Goal: Check status: Check status

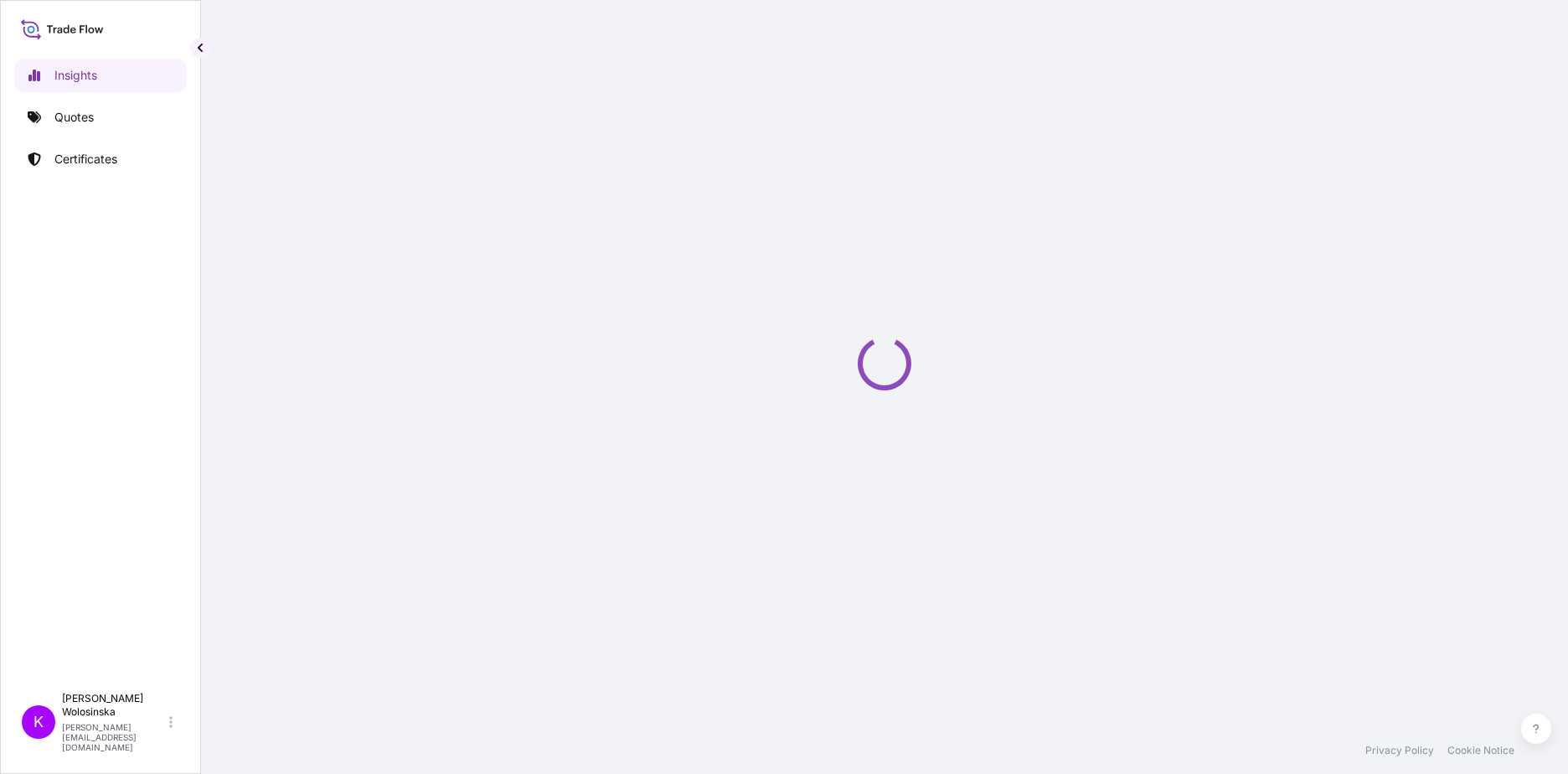
select select "2025"
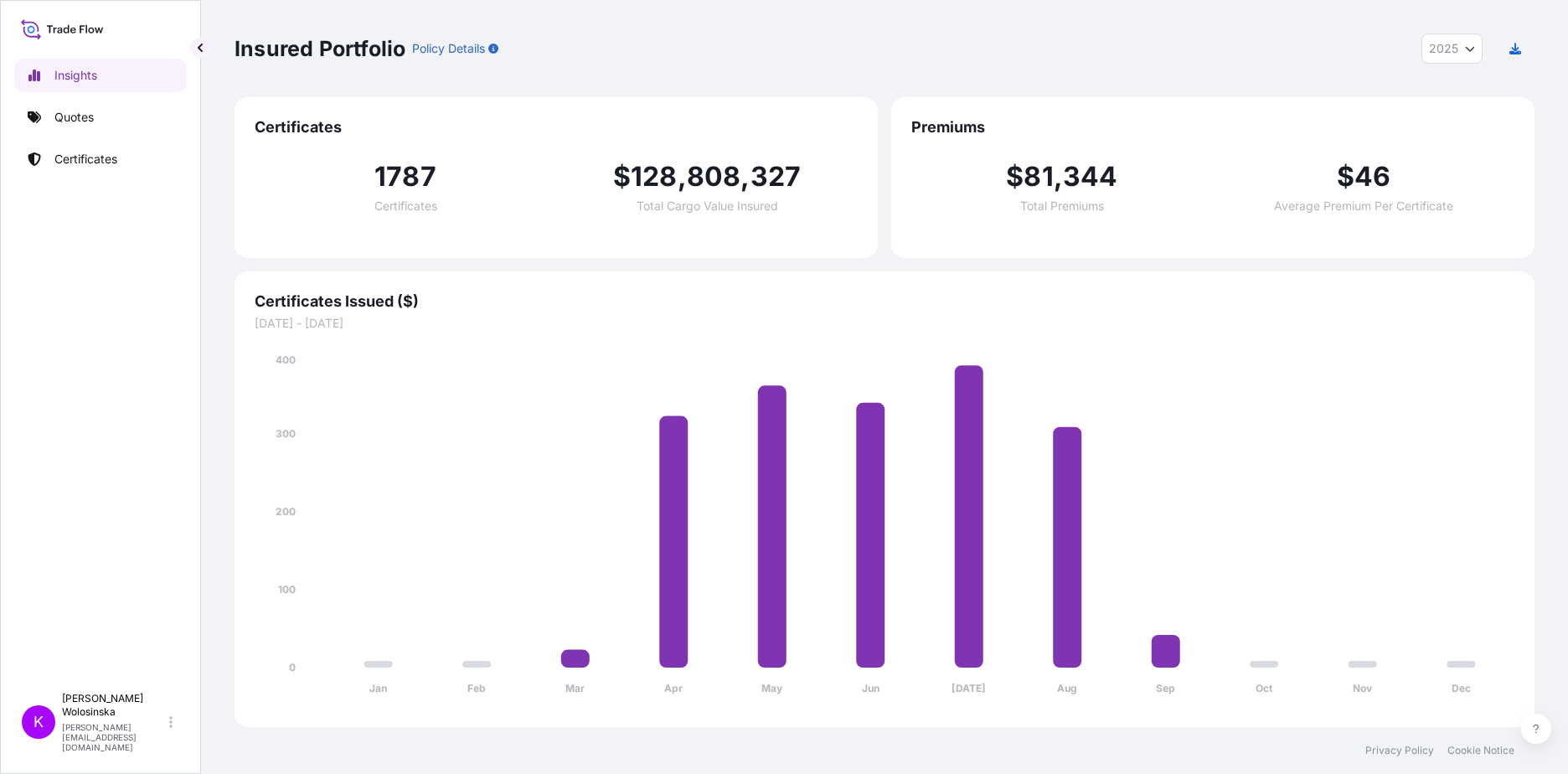
drag, startPoint x: 83, startPoint y: 141, endPoint x: 83, endPoint y: 154, distance: 13.0
click at [83, 144] on div "Insights Quotes Certificates" at bounding box center [101, 364] width 173 height 640
click at [84, 155] on p "Certificates" at bounding box center [85, 158] width 63 height 16
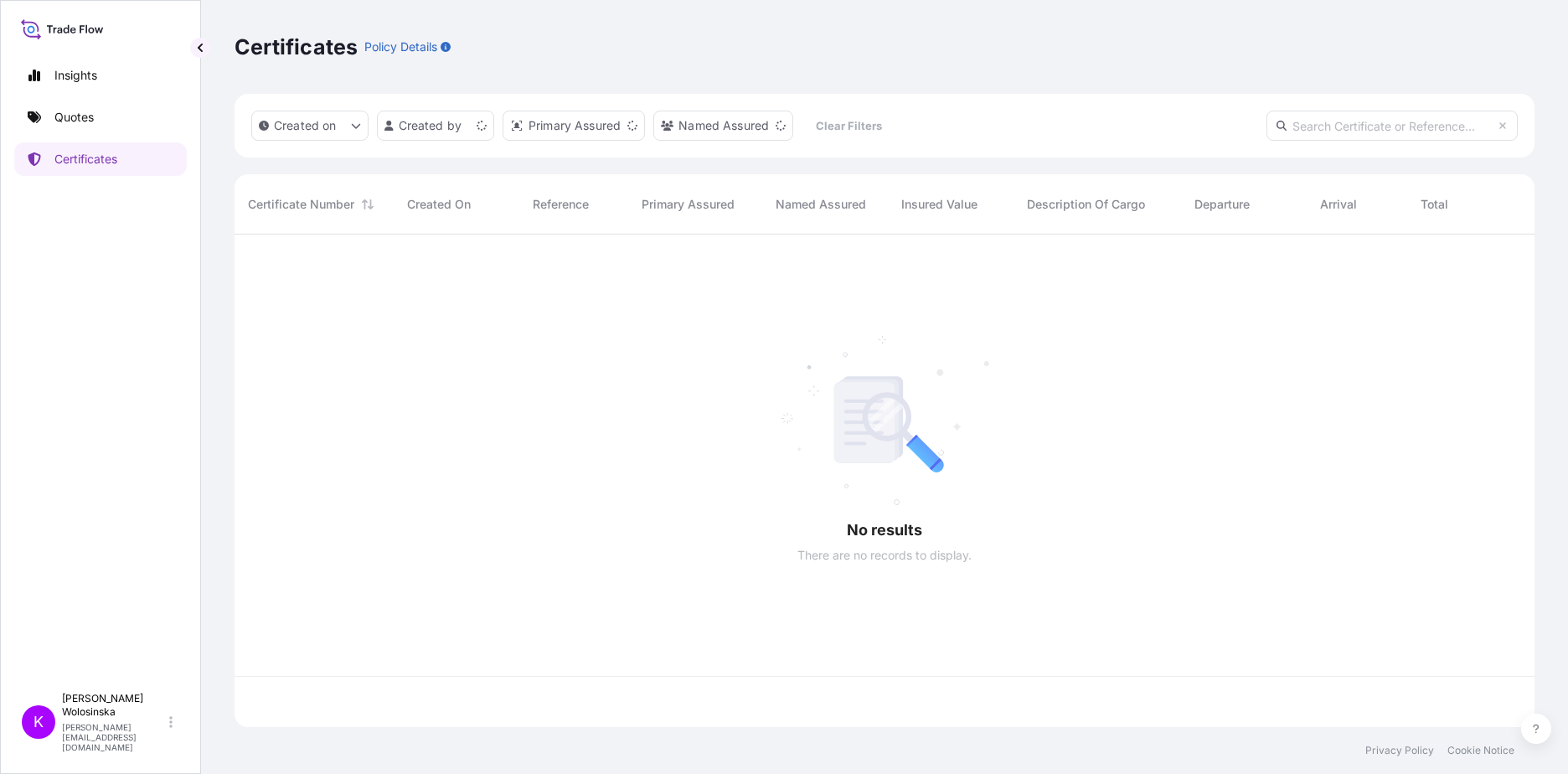
scroll to position [489, 1288]
click at [1342, 122] on input "text" at bounding box center [1391, 125] width 251 height 30
paste input "MRSU4214732"
type input "MRSU4214732"
drag, startPoint x: 1396, startPoint y: 132, endPoint x: 1280, endPoint y: 128, distance: 116.1
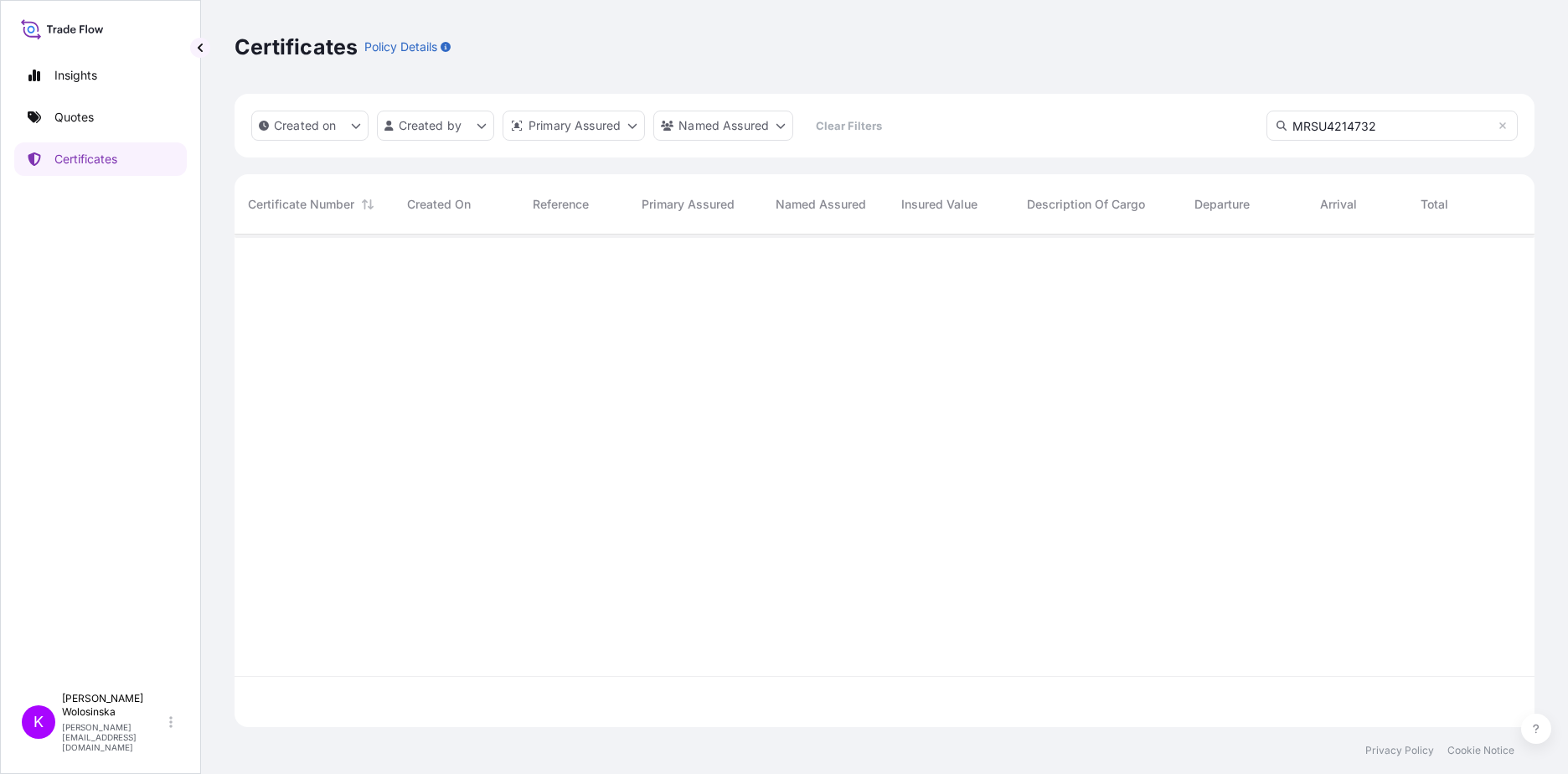
click at [1269, 132] on input "MRSU4214732" at bounding box center [1391, 125] width 251 height 30
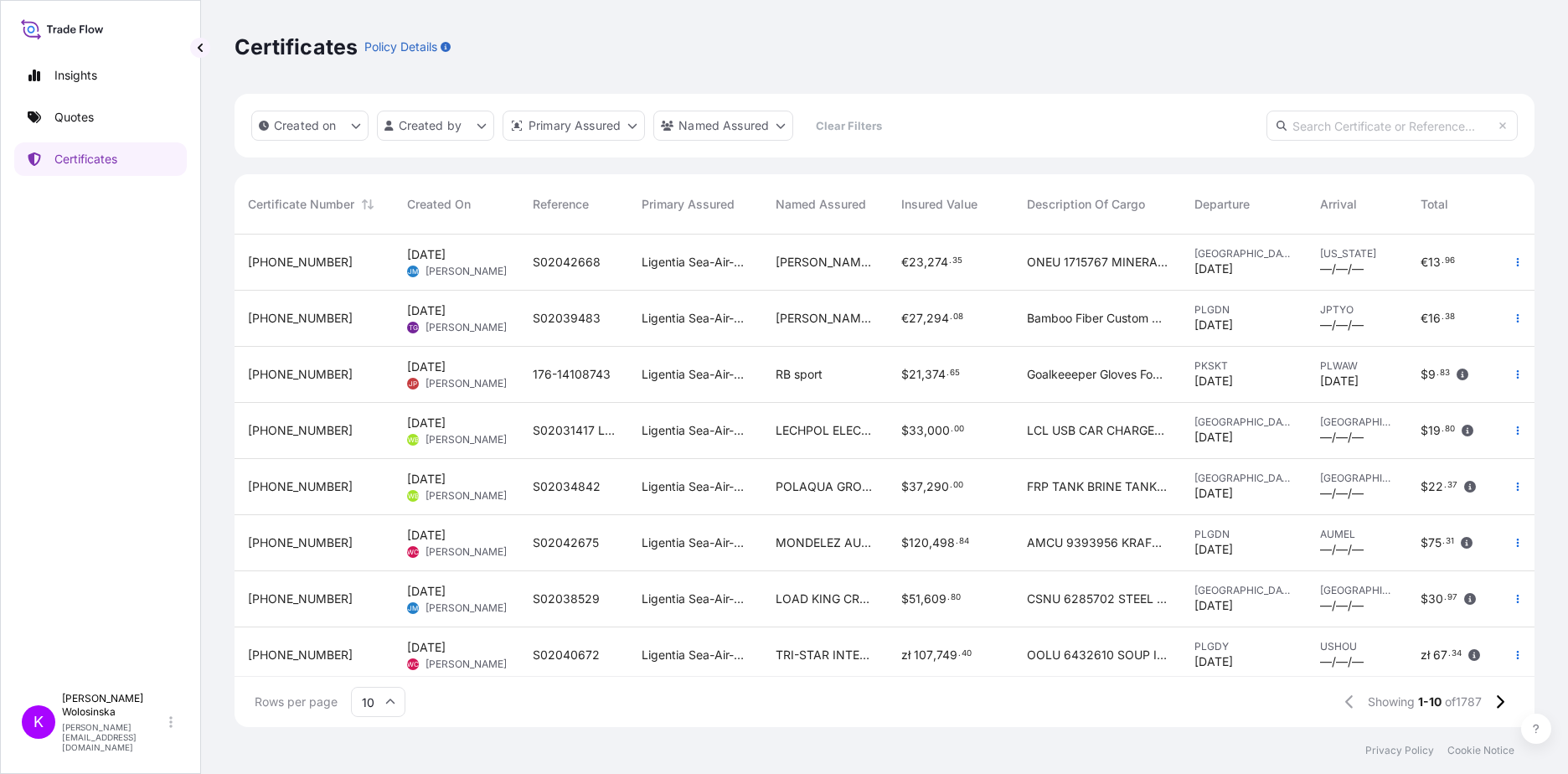
scroll to position [540, 1288]
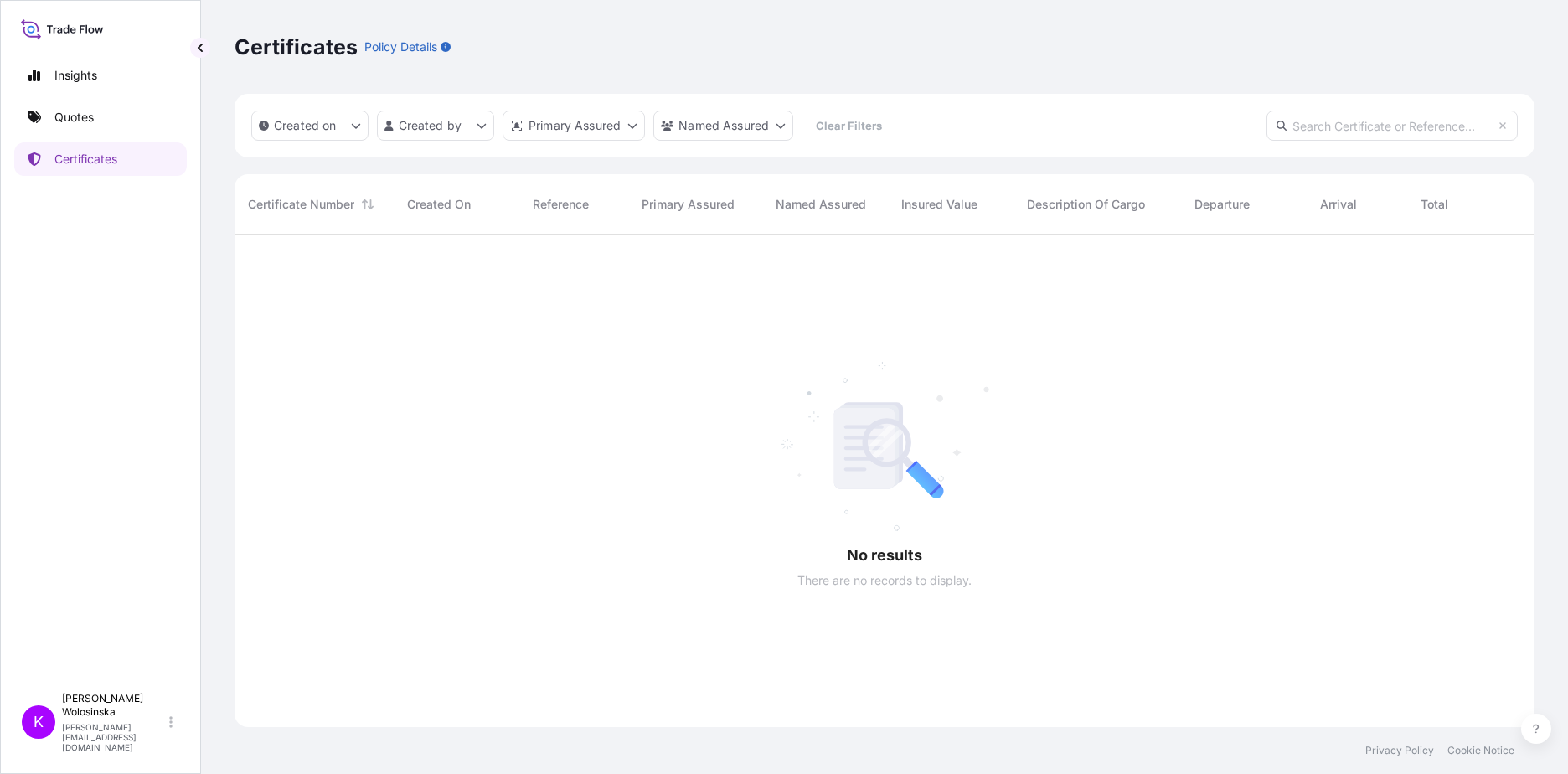
click at [1313, 131] on input "text" at bounding box center [1391, 125] width 251 height 30
paste input "FFAU4768880"
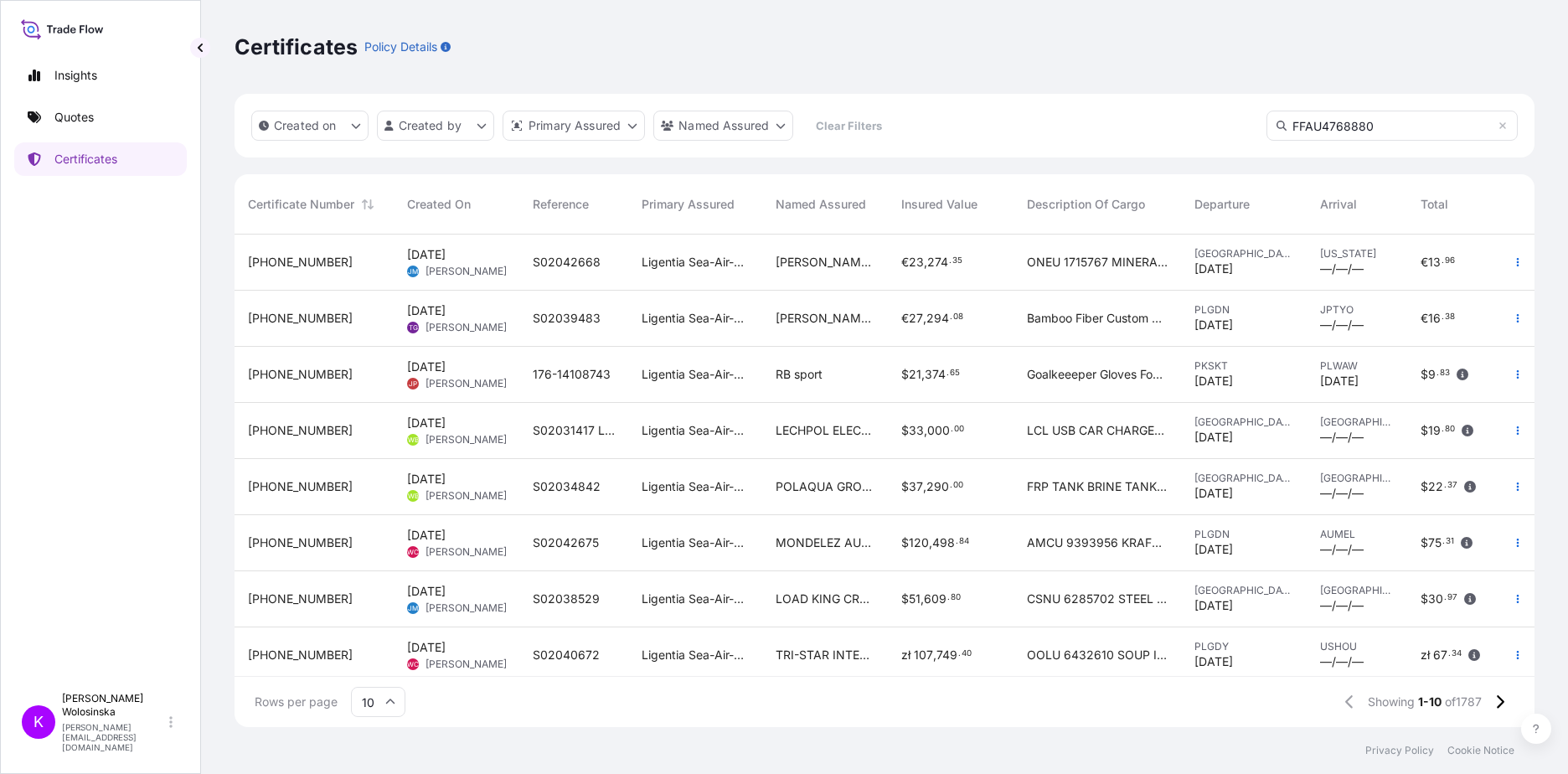
type input "FFAU4768880"
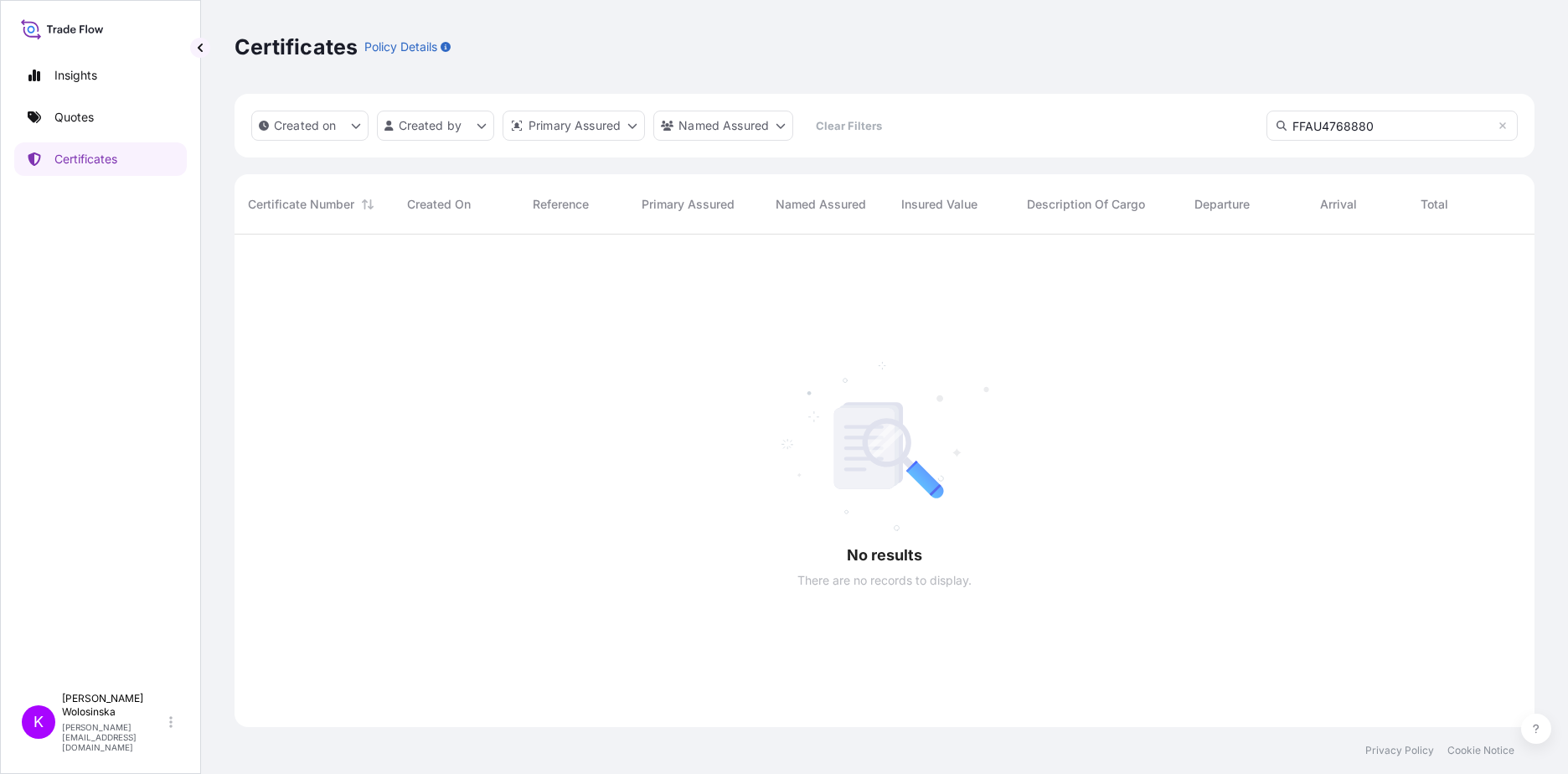
click at [1330, 120] on input "FFAU4768880" at bounding box center [1391, 125] width 251 height 30
